Goal: Find contact information: Find contact information

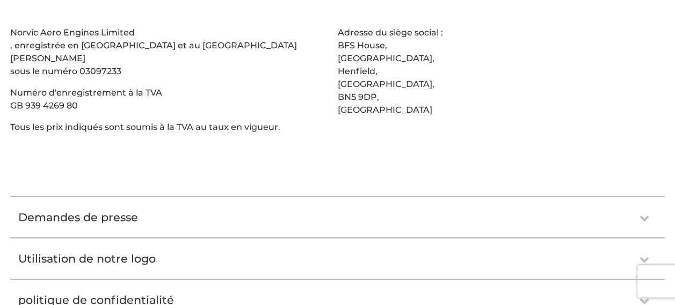
scroll to position [292, 0]
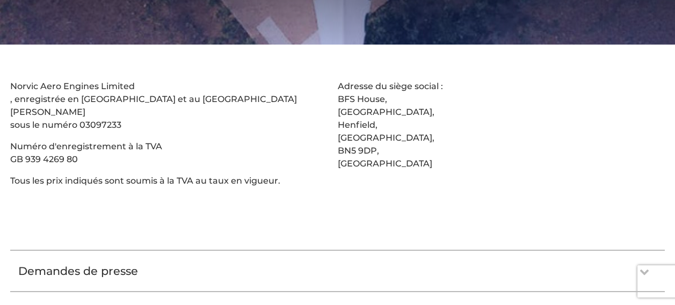
click at [62, 154] on font "GB 939 4269 80" at bounding box center [44, 159] width 68 height 10
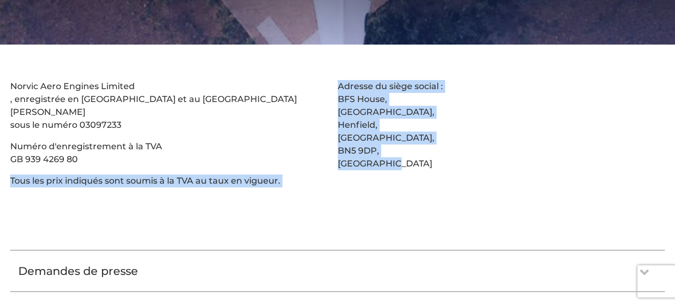
drag, startPoint x: 76, startPoint y: 129, endPoint x: 9, endPoint y: 129, distance: 66.6
click at [9, 129] on section "Norvic Aero Engines Limited , enregistrée en [GEOGRAPHIC_DATA] et au [GEOGRAPHI…" at bounding box center [337, 134] width 675 height 178
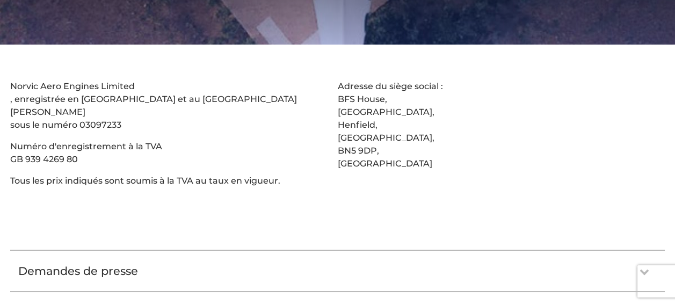
click at [14, 154] on font "GB 939 4269 80" at bounding box center [44, 159] width 68 height 10
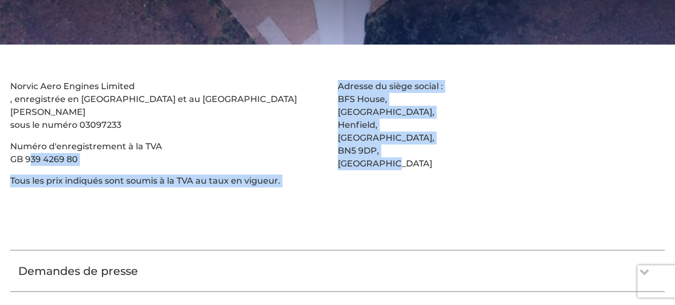
drag, startPoint x: 11, startPoint y: 128, endPoint x: 29, endPoint y: 131, distance: 18.5
click at [29, 131] on section "Norvic Aero Engines Limited , enregistrée en [GEOGRAPHIC_DATA] et au [GEOGRAPHI…" at bounding box center [337, 134] width 675 height 178
click at [28, 154] on font "GB 939 4269 80" at bounding box center [44, 159] width 68 height 10
click at [74, 154] on font "GB 939 4269 80" at bounding box center [44, 159] width 68 height 10
